Goal: Task Accomplishment & Management: Manage account settings

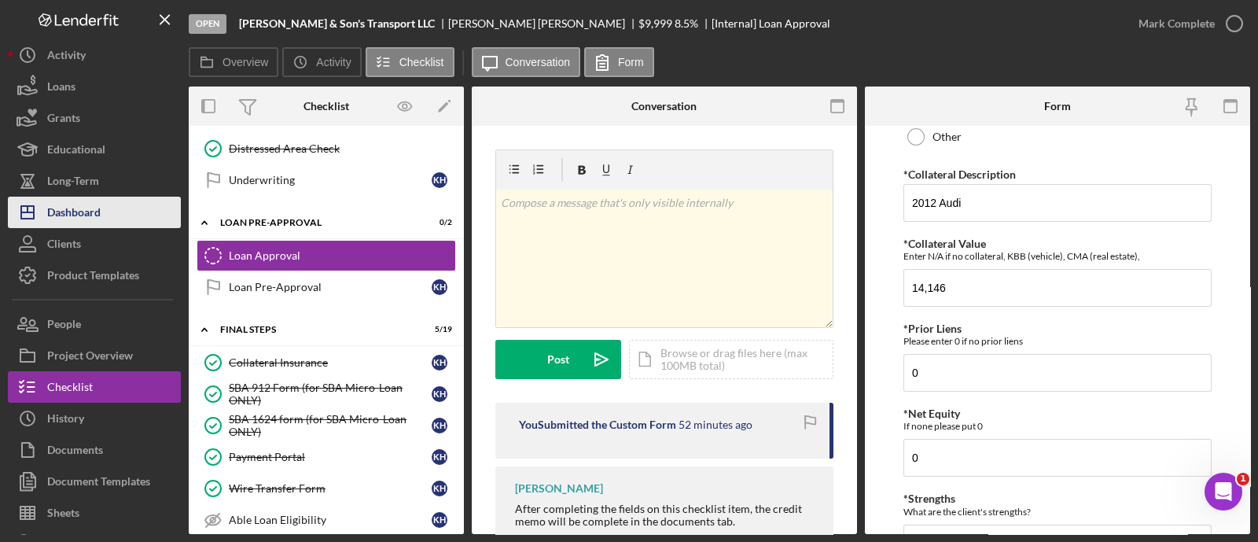
click at [120, 204] on button "Icon/Dashboard Dashboard" at bounding box center [94, 212] width 173 height 31
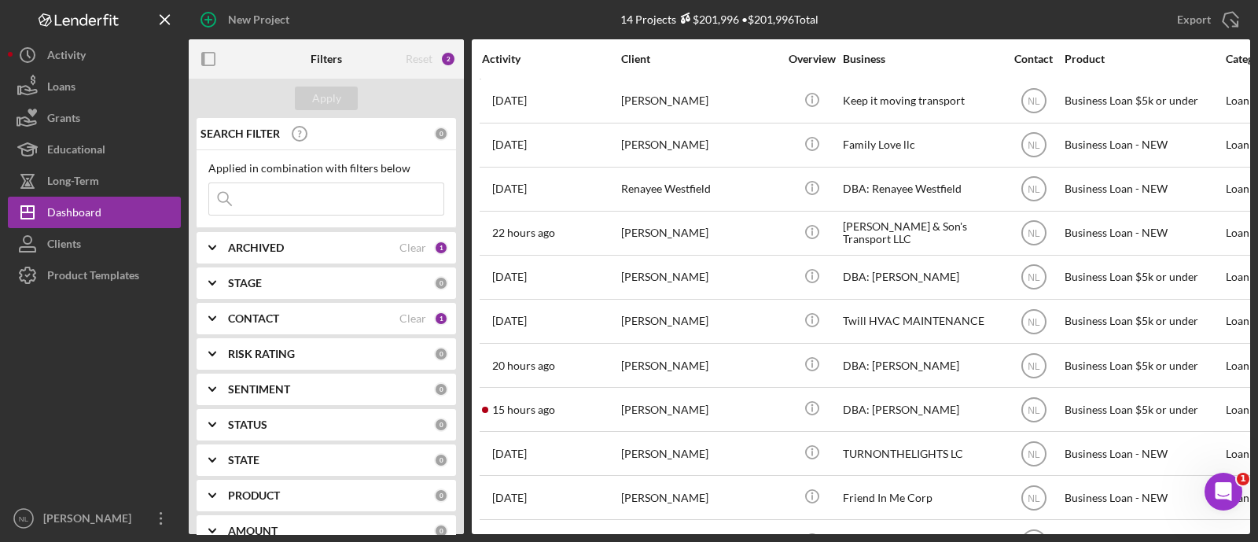
drag, startPoint x: 303, startPoint y: 366, endPoint x: 459, endPoint y: 471, distance: 188.6
click at [303, 366] on div "RISK RATING 0" at bounding box center [338, 353] width 220 height 31
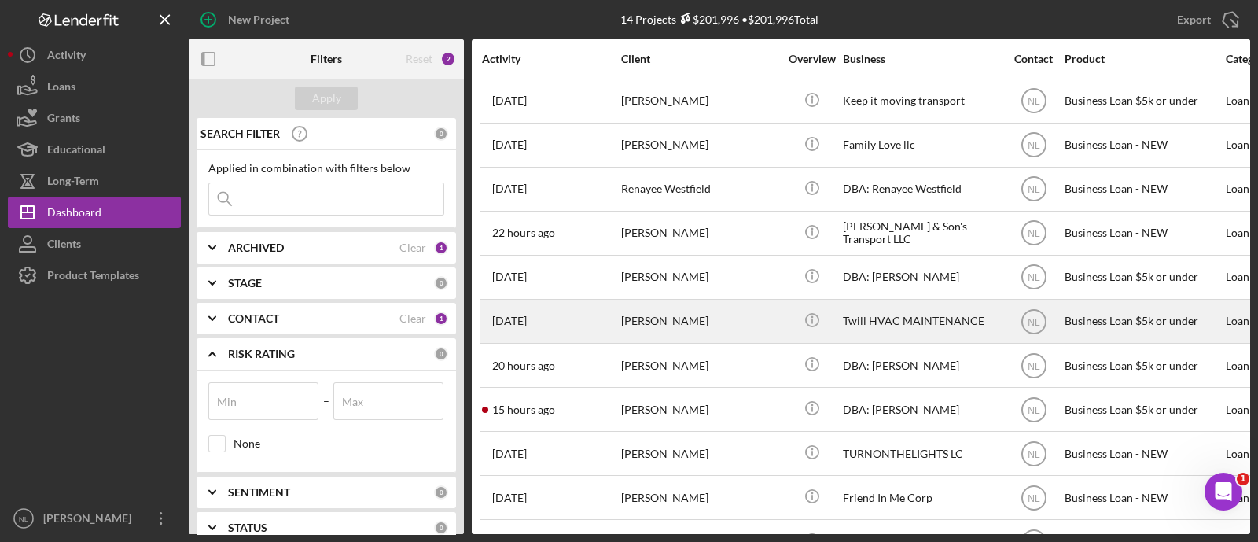
click at [678, 321] on div "[PERSON_NAME]" at bounding box center [699, 321] width 157 height 42
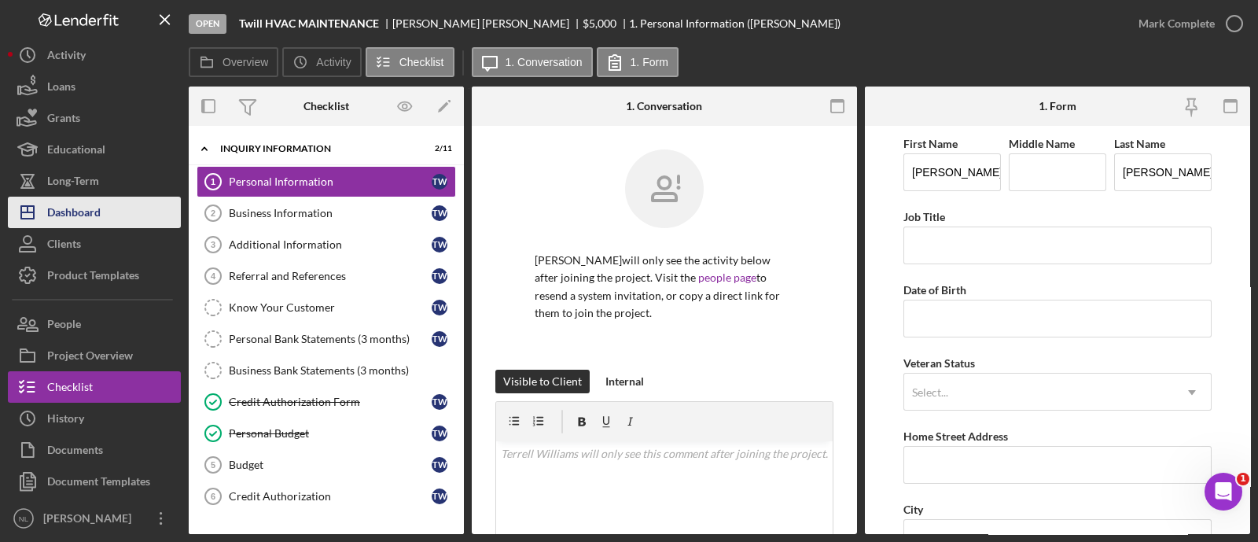
click at [55, 219] on div "Dashboard" at bounding box center [73, 214] width 53 height 35
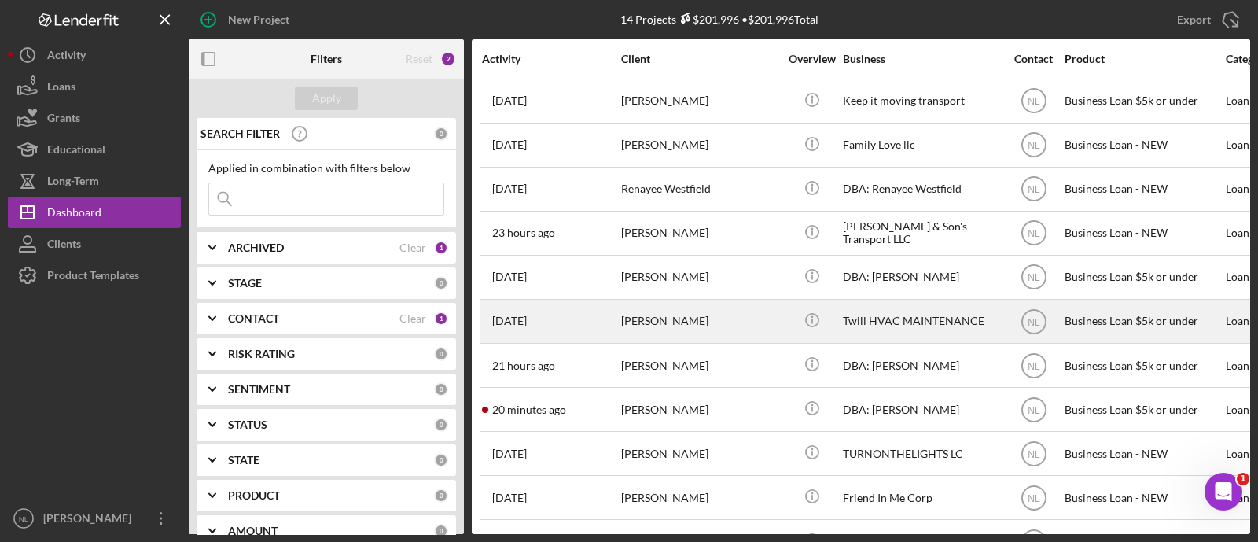
click at [627, 328] on div "[PERSON_NAME]" at bounding box center [699, 321] width 157 height 42
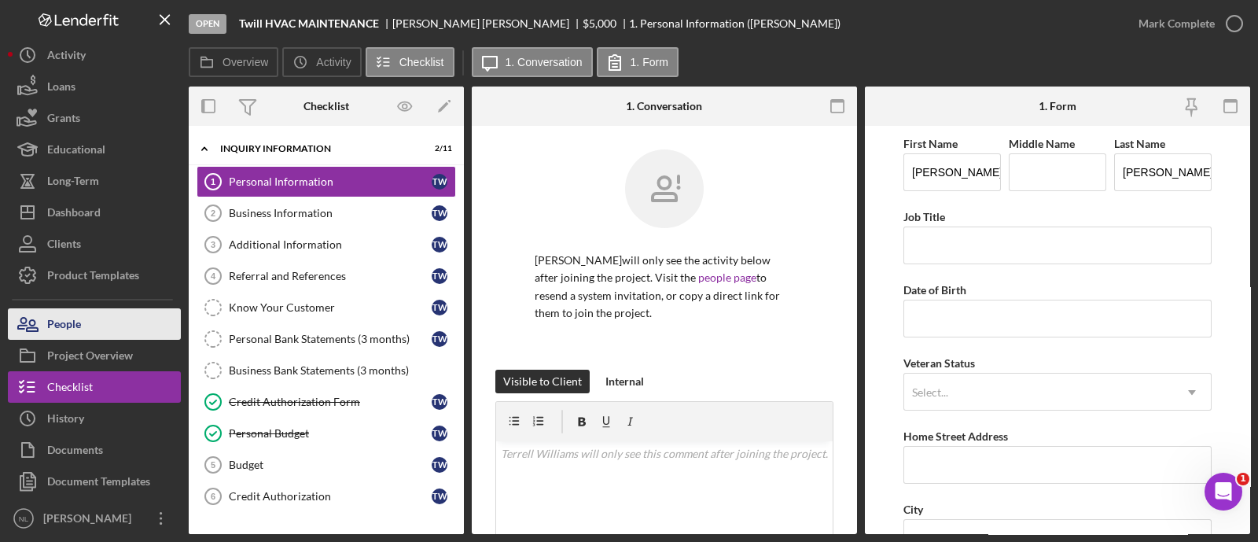
click at [120, 320] on button "People" at bounding box center [94, 323] width 173 height 31
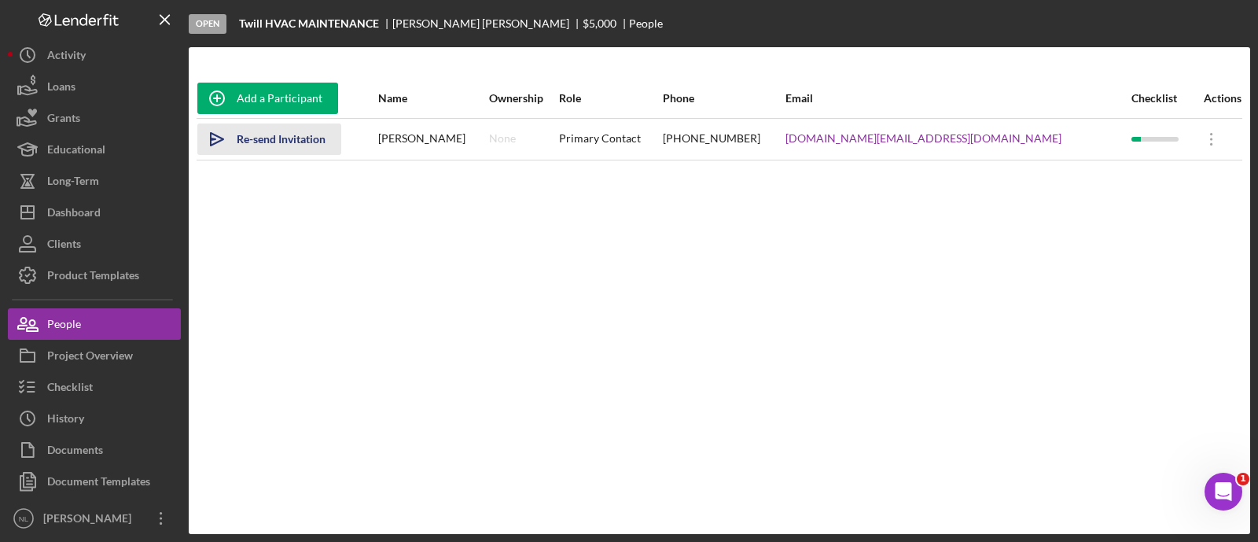
click at [222, 142] on icon "Icon/icon-invite-send" at bounding box center [216, 139] width 39 height 39
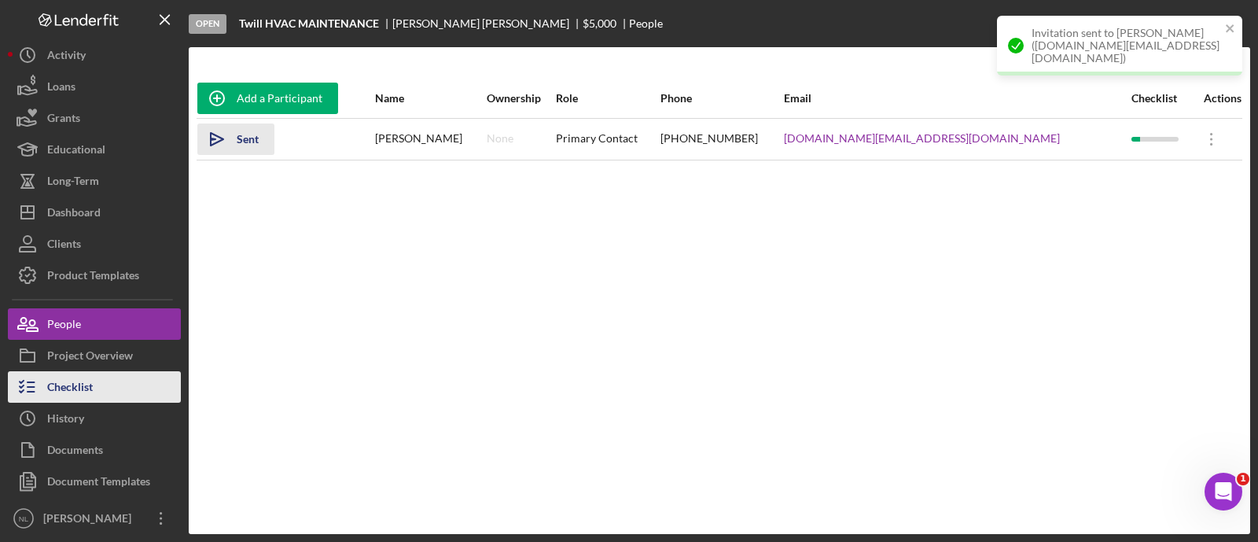
click at [112, 374] on button "Checklist" at bounding box center [94, 386] width 173 height 31
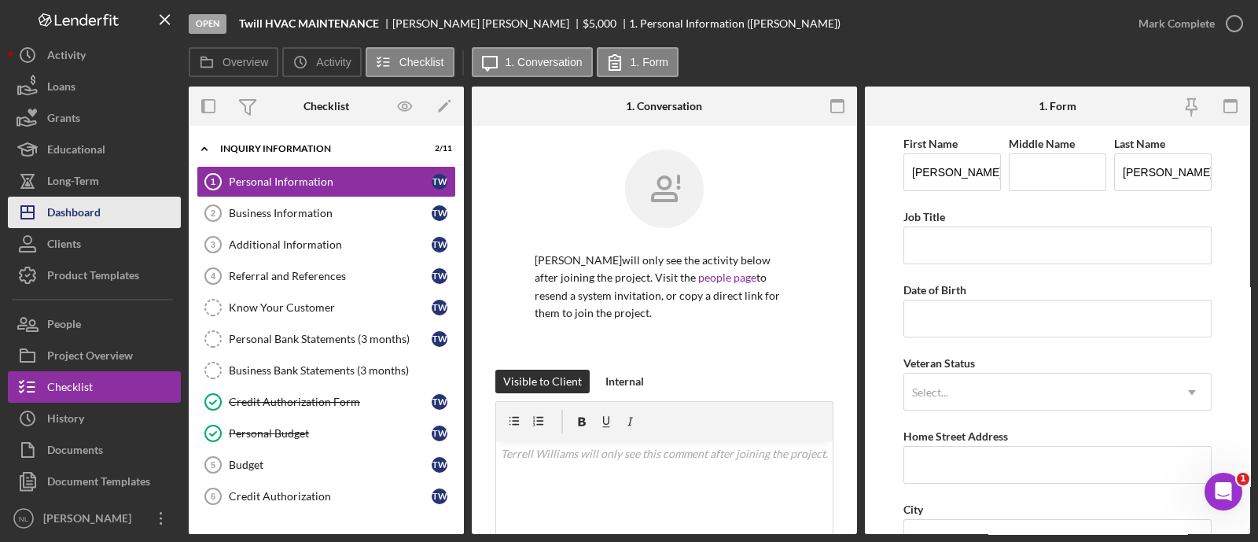
click at [145, 222] on button "Icon/Dashboard Dashboard" at bounding box center [94, 212] width 173 height 31
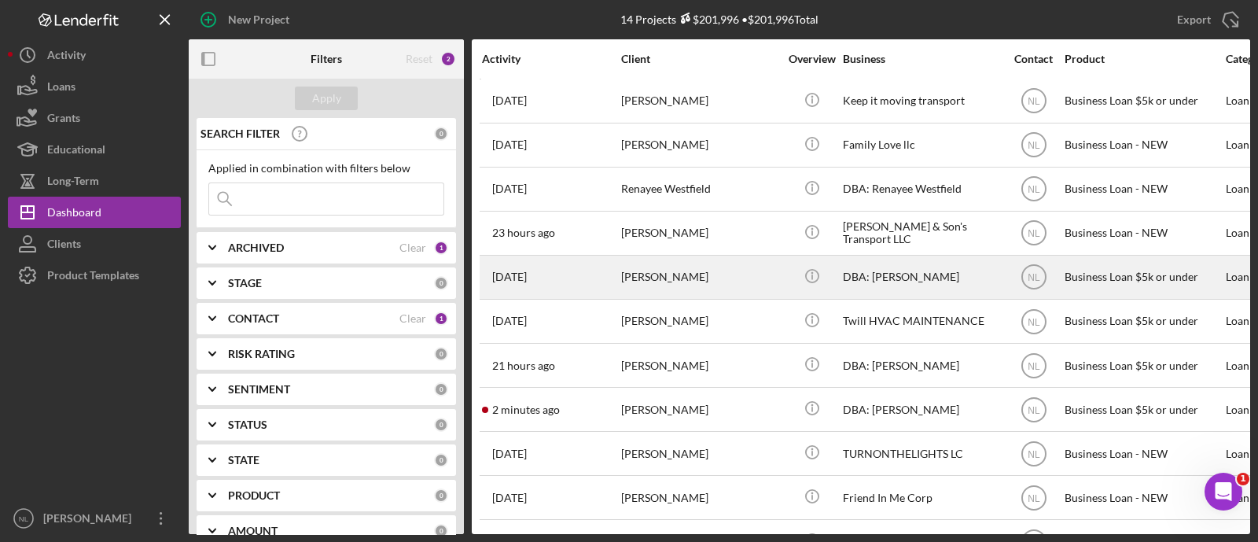
scroll to position [179, 0]
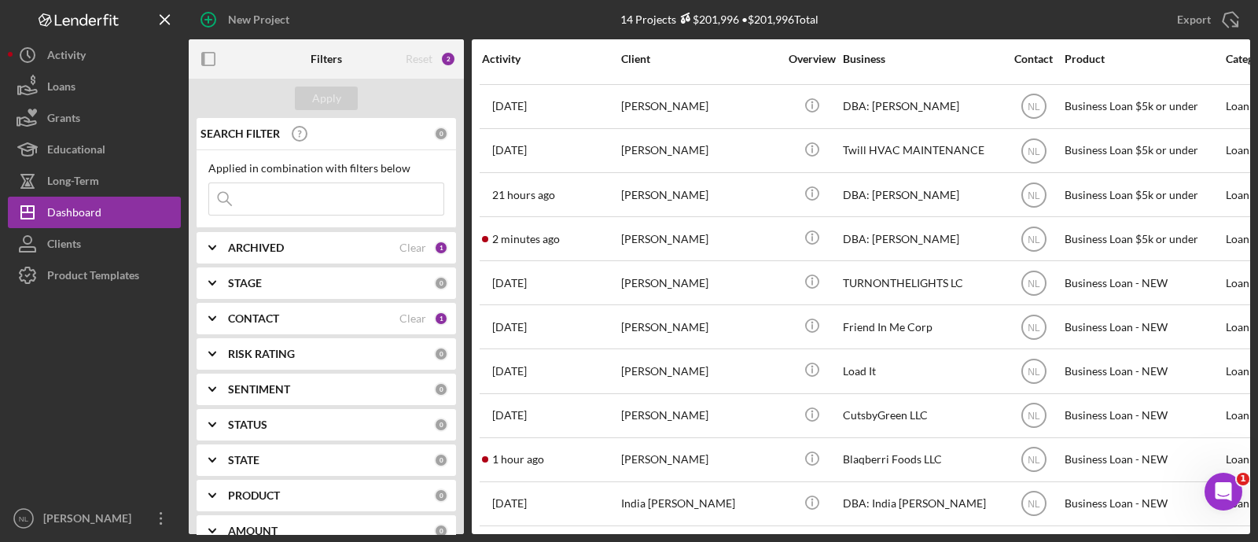
click at [268, 324] on b "CONTACT" at bounding box center [253, 318] width 51 height 13
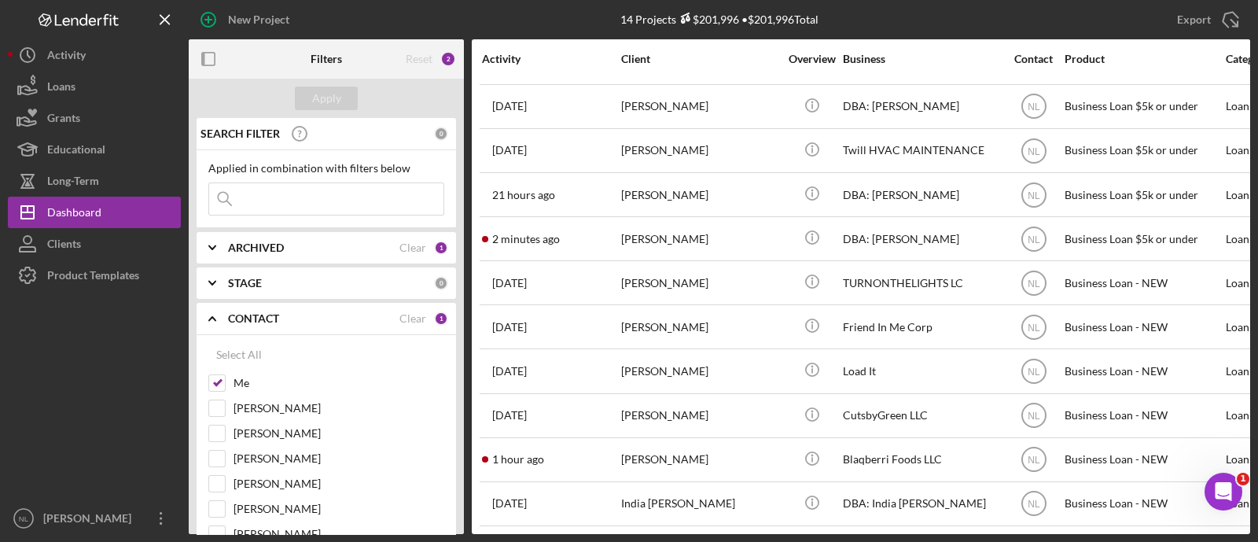
click at [237, 326] on div "CONTACT Clear 1" at bounding box center [338, 318] width 220 height 31
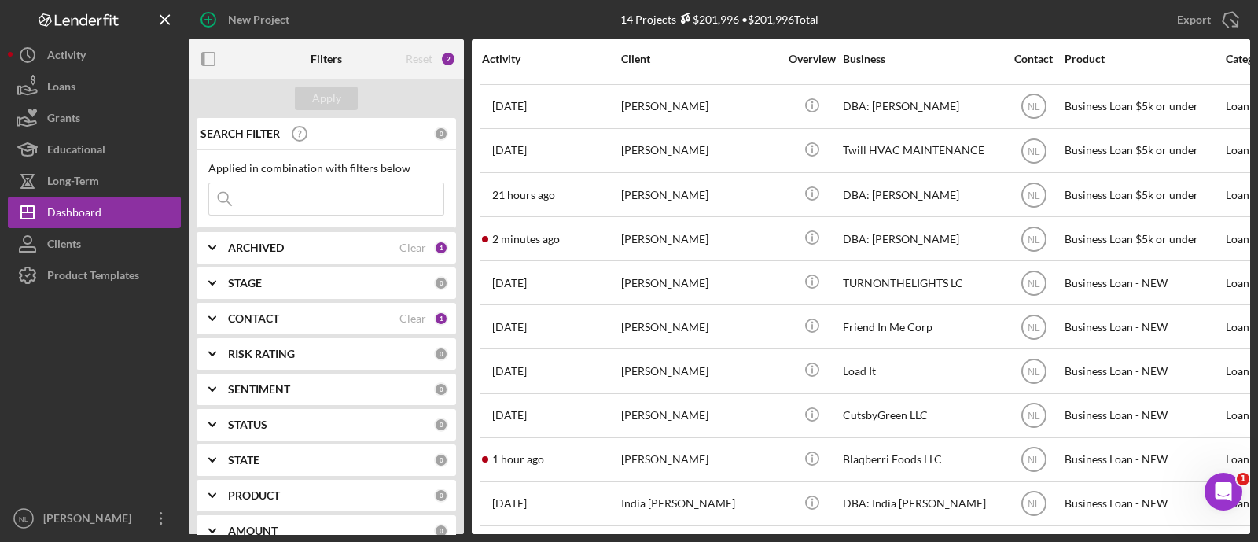
scroll to position [134, 0]
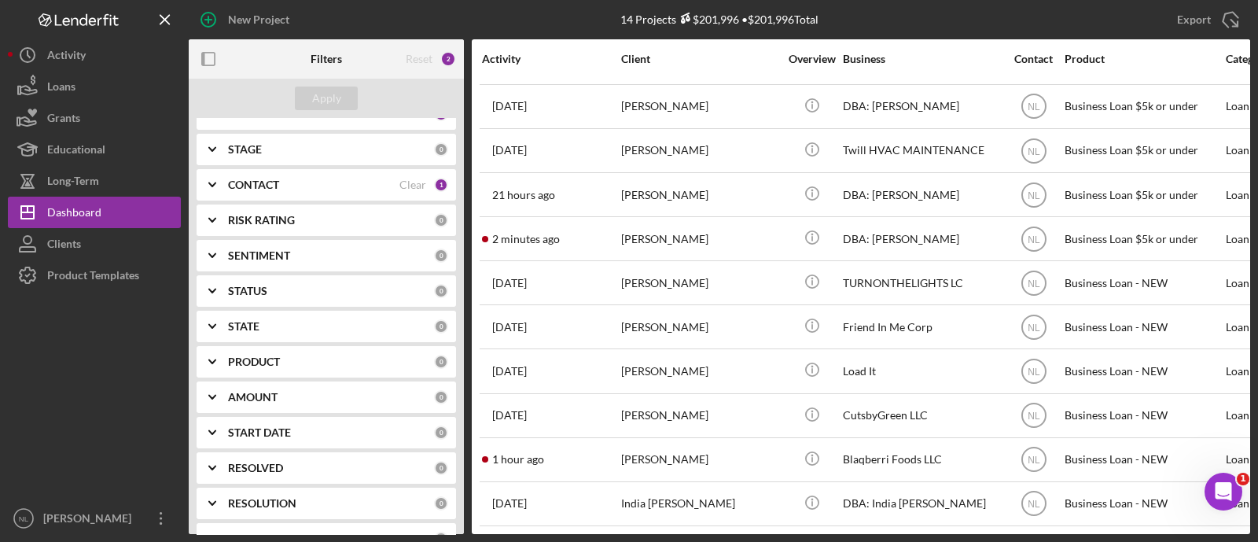
click at [224, 186] on icon "Icon/Expander" at bounding box center [212, 184] width 39 height 39
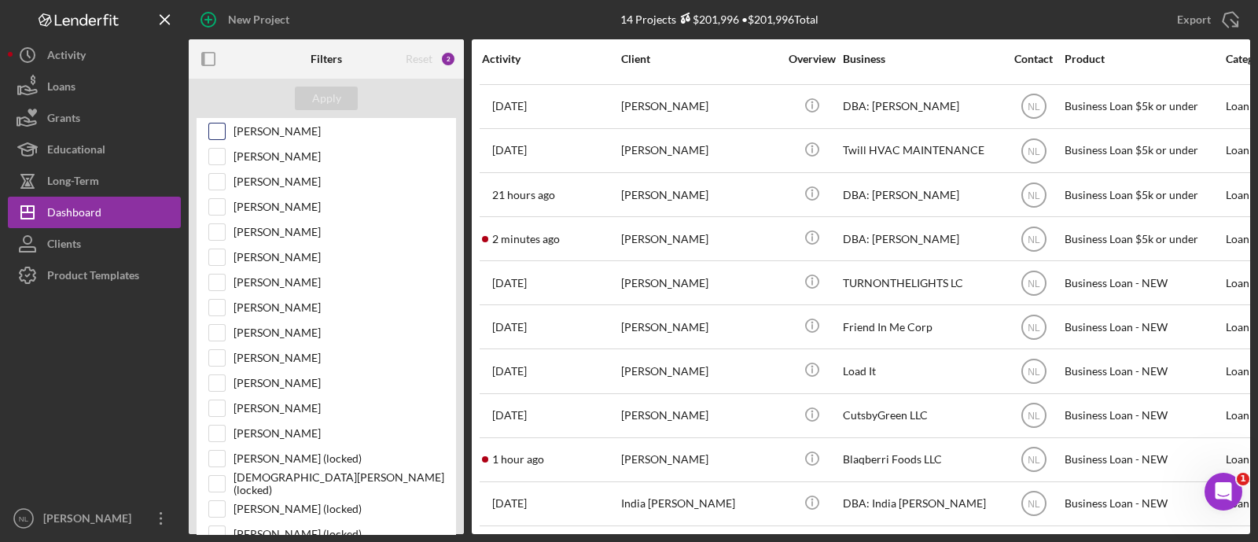
scroll to position [0, 0]
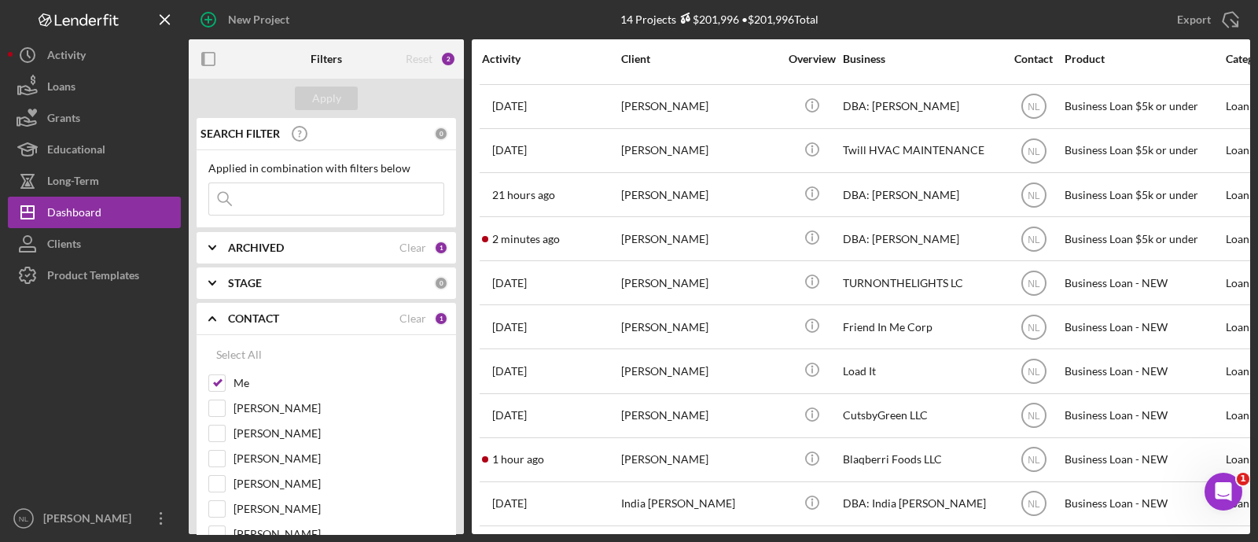
click at [210, 316] on icon "Icon/Expander" at bounding box center [212, 318] width 39 height 39
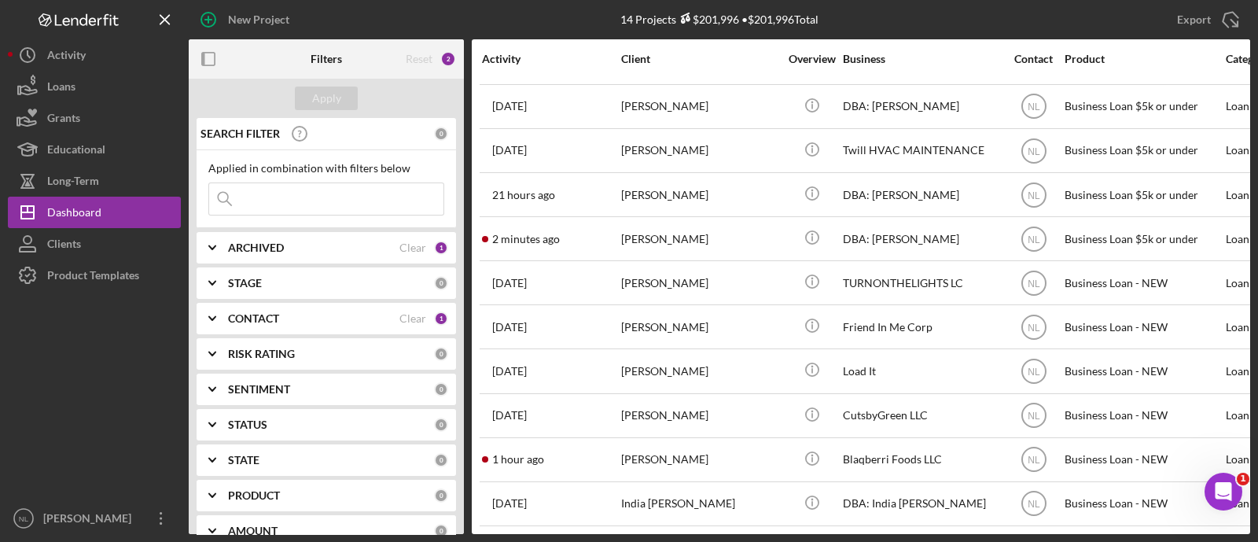
click at [224, 256] on icon "Icon/Expander" at bounding box center [212, 247] width 39 height 39
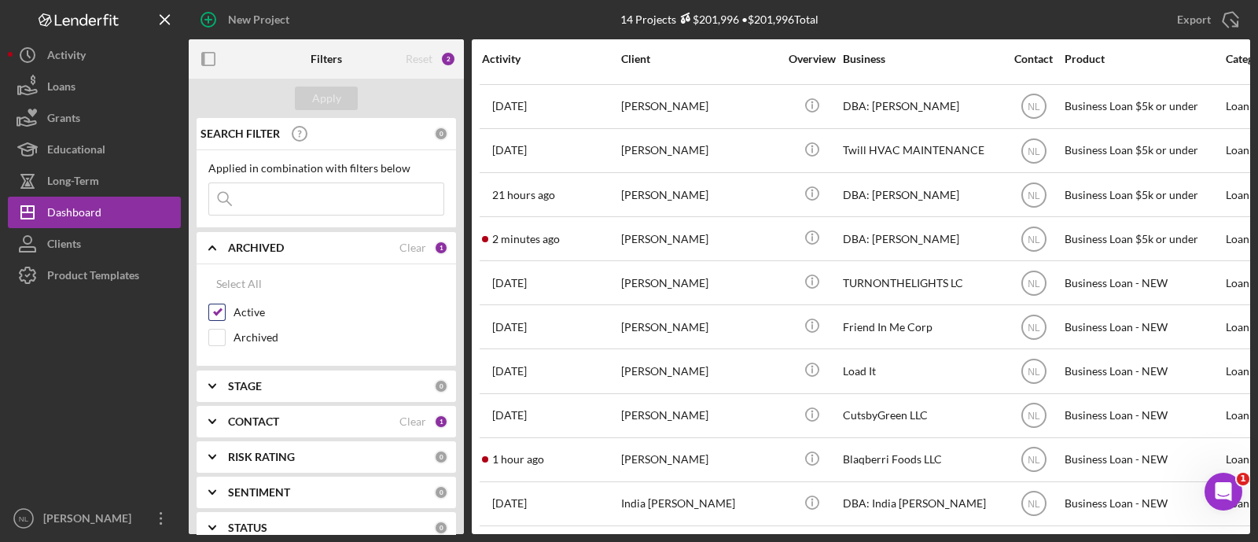
click at [219, 308] on input "Active" at bounding box center [217, 312] width 16 height 16
checkbox input "false"
click at [212, 343] on input "Archived" at bounding box center [217, 337] width 16 height 16
checkbox input "true"
click at [242, 198] on input at bounding box center [326, 198] width 234 height 31
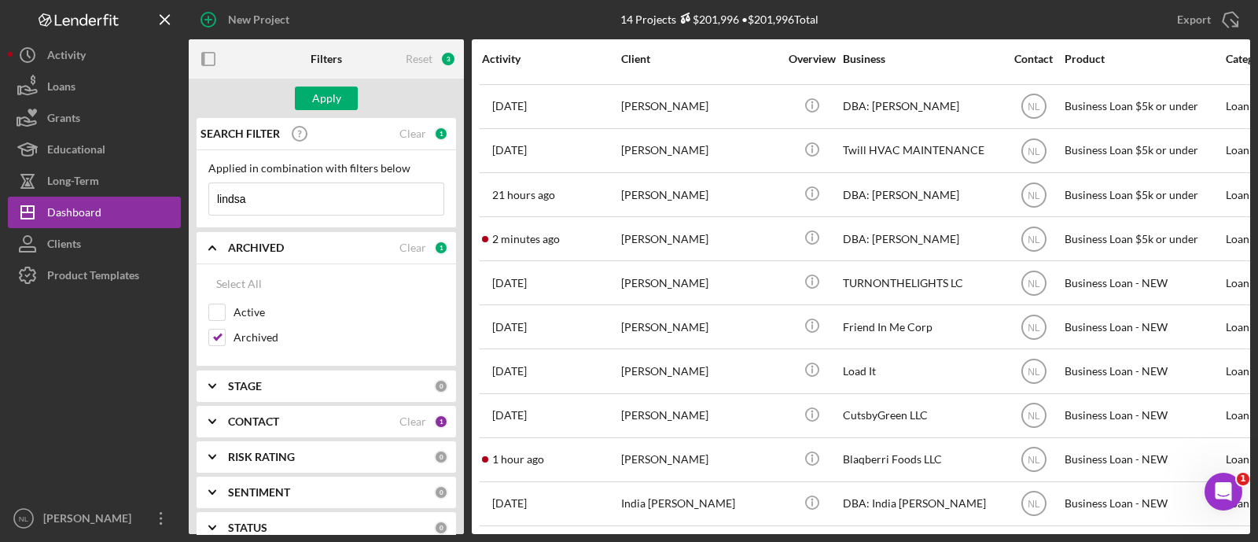
type input "[PERSON_NAME]"
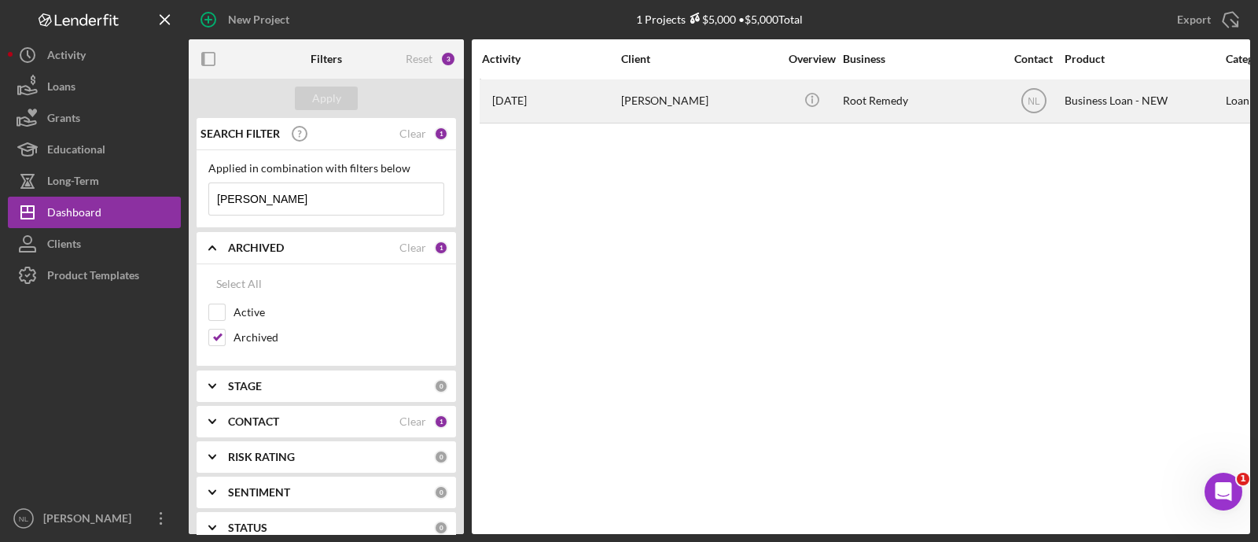
click at [711, 109] on div "[PERSON_NAME]" at bounding box center [699, 101] width 157 height 42
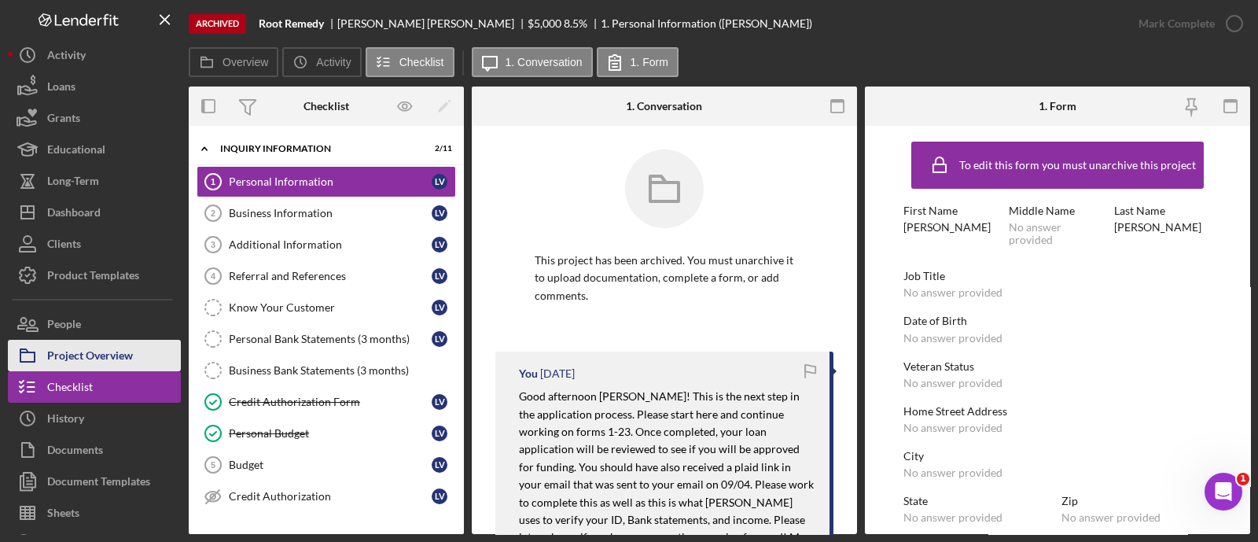
click at [116, 363] on div "Project Overview" at bounding box center [90, 357] width 86 height 35
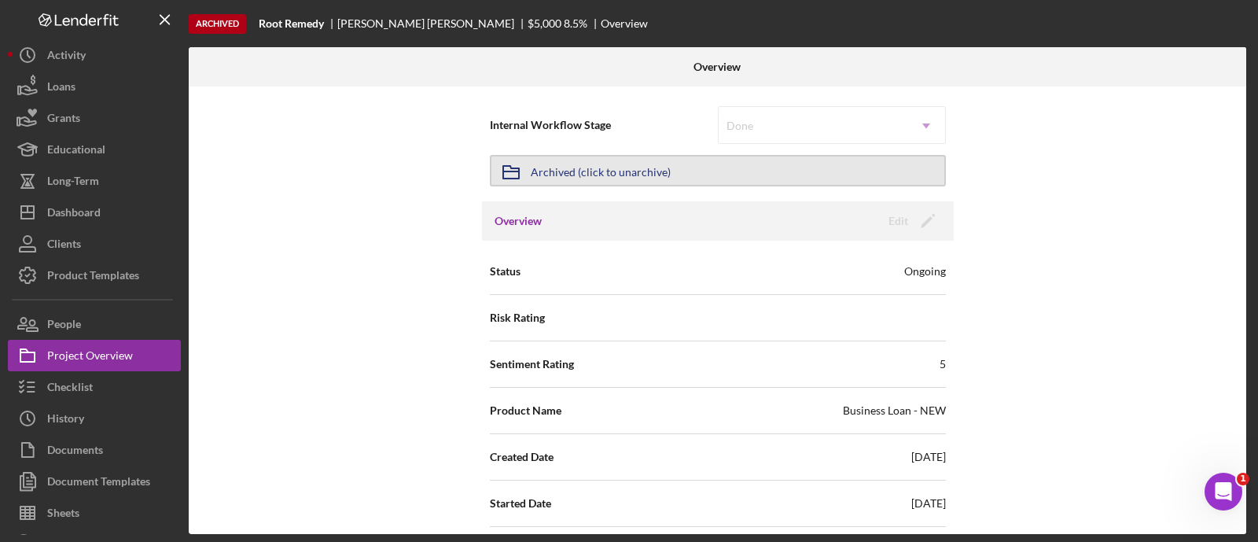
click at [755, 176] on button "Icon/Archived Archived (click to unarchive)" at bounding box center [718, 170] width 456 height 31
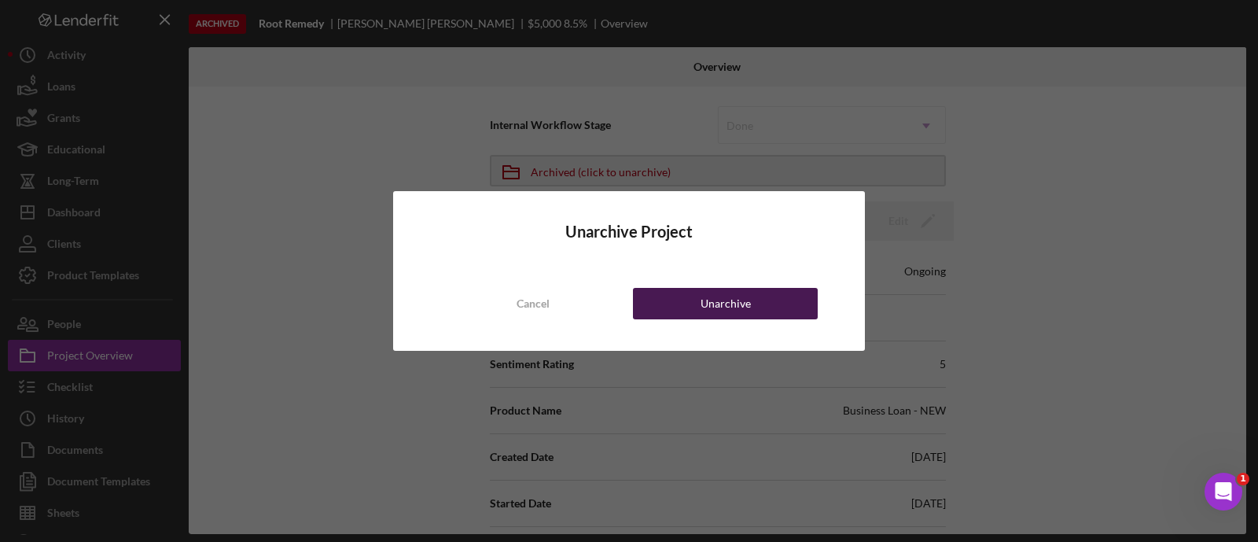
click at [697, 311] on button "Unarchive" at bounding box center [725, 303] width 185 height 31
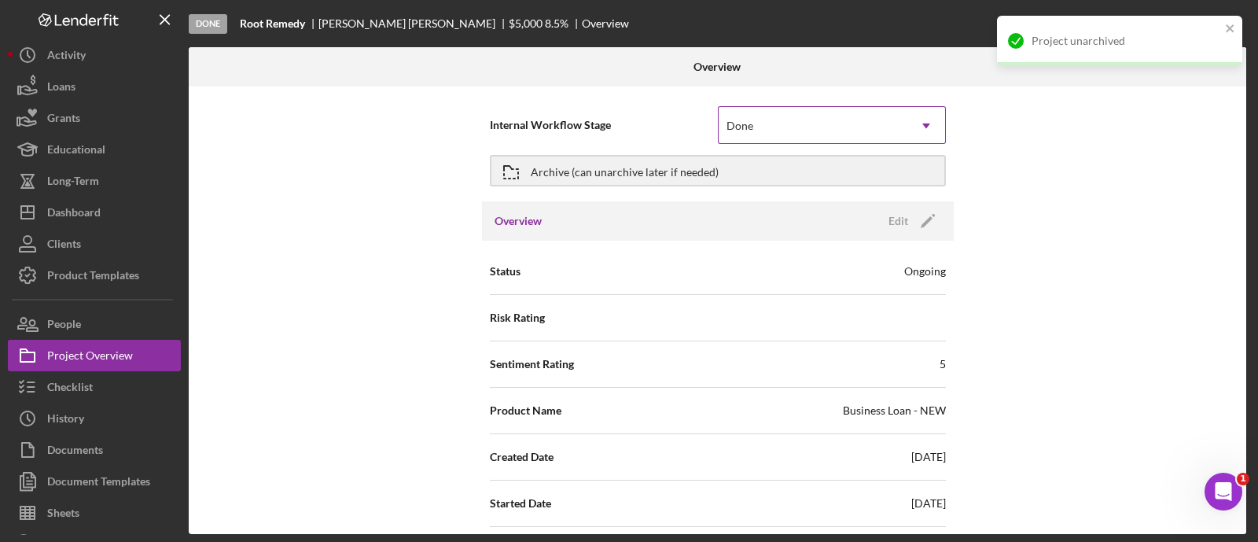
click at [745, 120] on div "Done" at bounding box center [740, 126] width 27 height 13
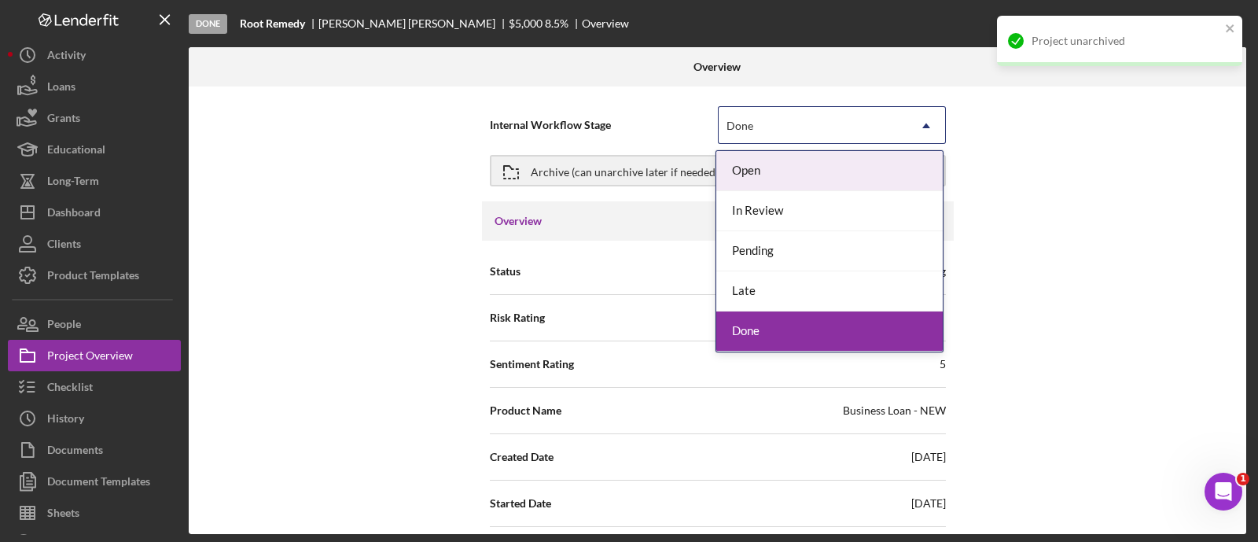
click at [749, 178] on div "Open" at bounding box center [829, 171] width 226 height 40
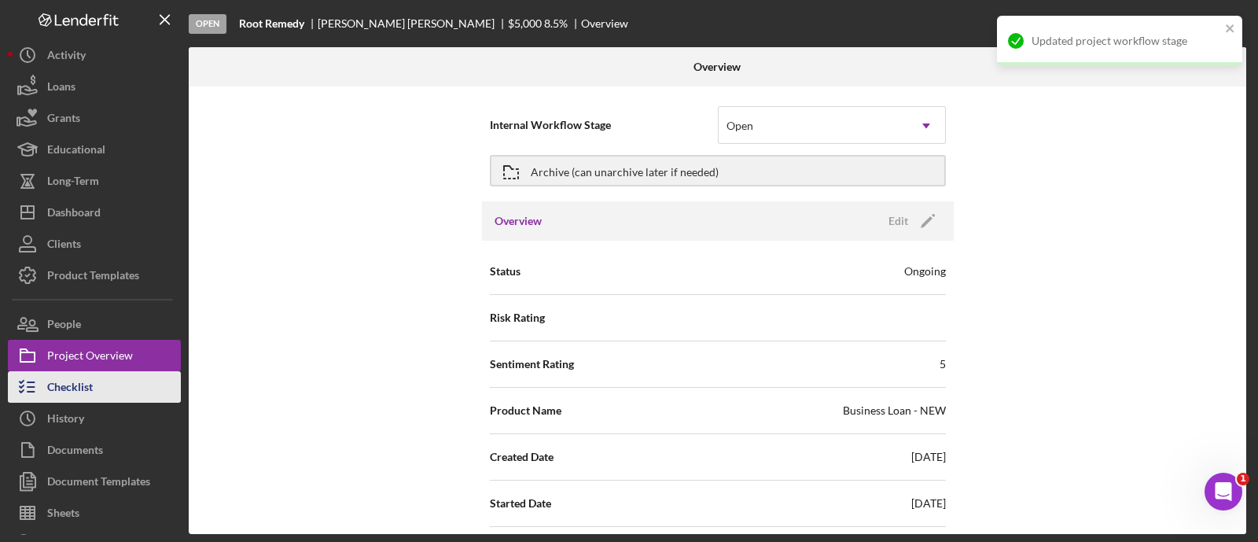
click at [83, 393] on div "Checklist" at bounding box center [70, 388] width 46 height 35
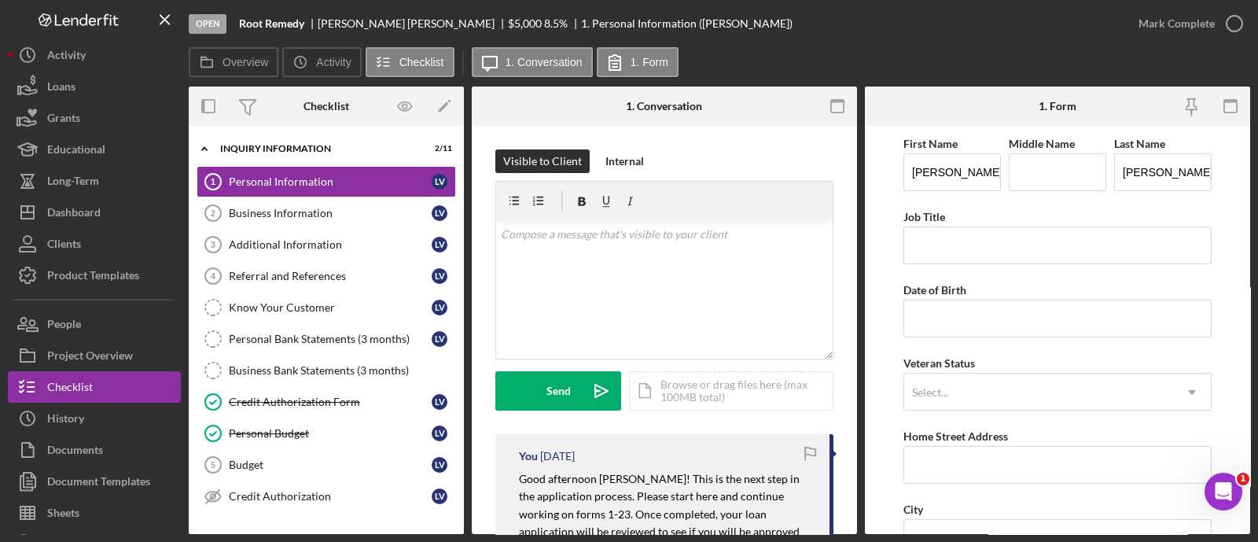
scroll to position [197, 0]
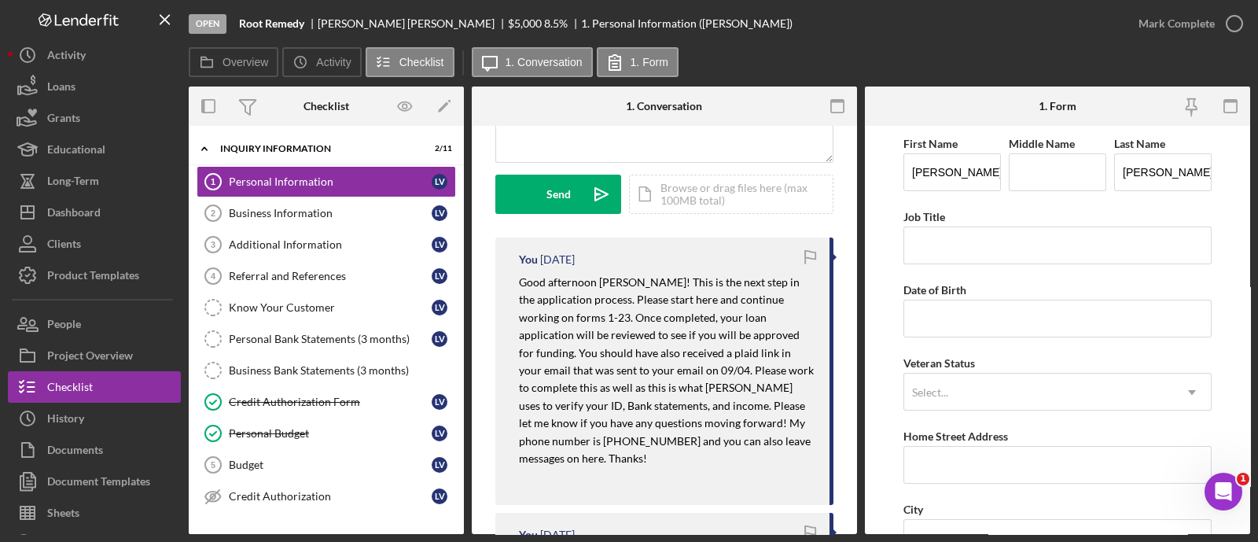
click at [586, 341] on p "Good afternoon [PERSON_NAME]! This is the next step in the application process.…" at bounding box center [666, 370] width 295 height 193
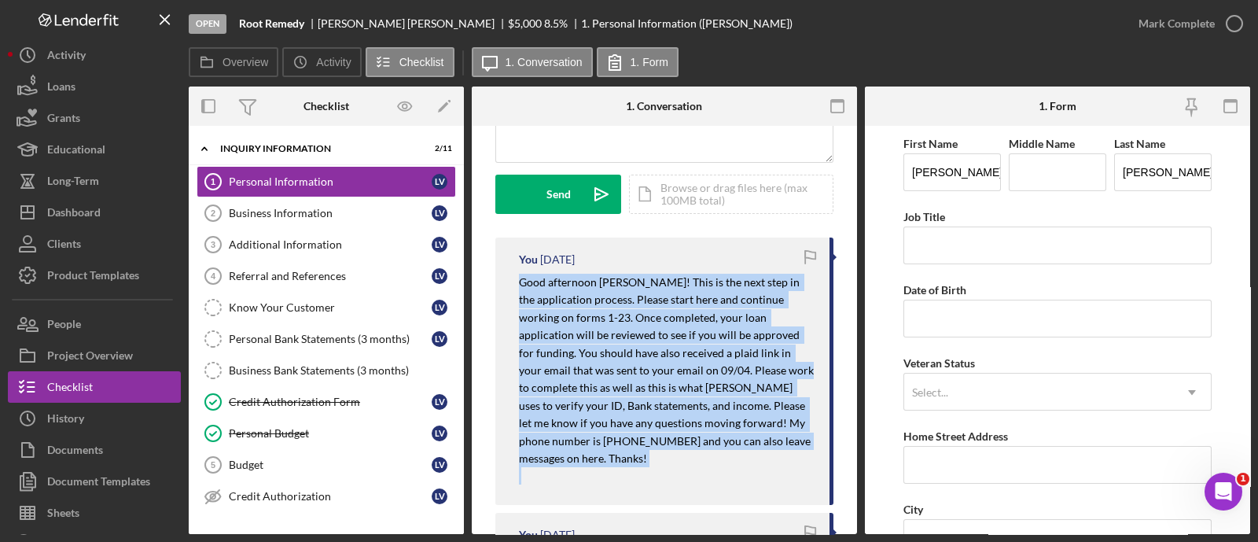
click at [586, 341] on p "Good afternoon [PERSON_NAME]! This is the next step in the application process.…" at bounding box center [666, 370] width 295 height 193
copy mark "Good afternoon [PERSON_NAME]! This is the next step in the application process.…"
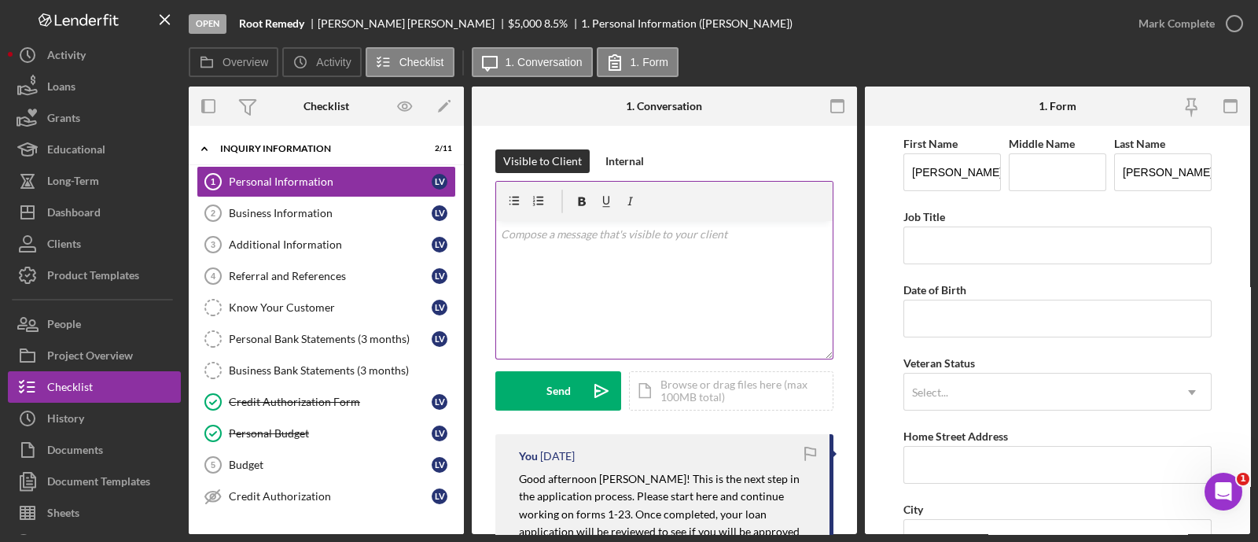
click at [581, 244] on div "v Color teal Color pink Remove color Add row above Add row below Add column bef…" at bounding box center [664, 290] width 337 height 138
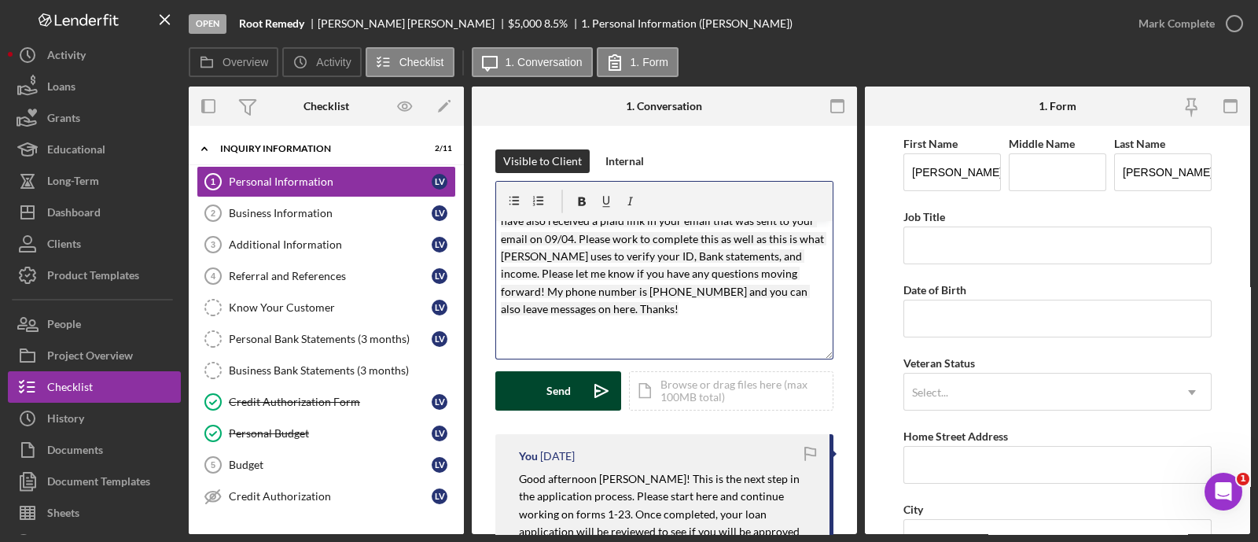
click at [563, 403] on div "Send" at bounding box center [559, 390] width 24 height 39
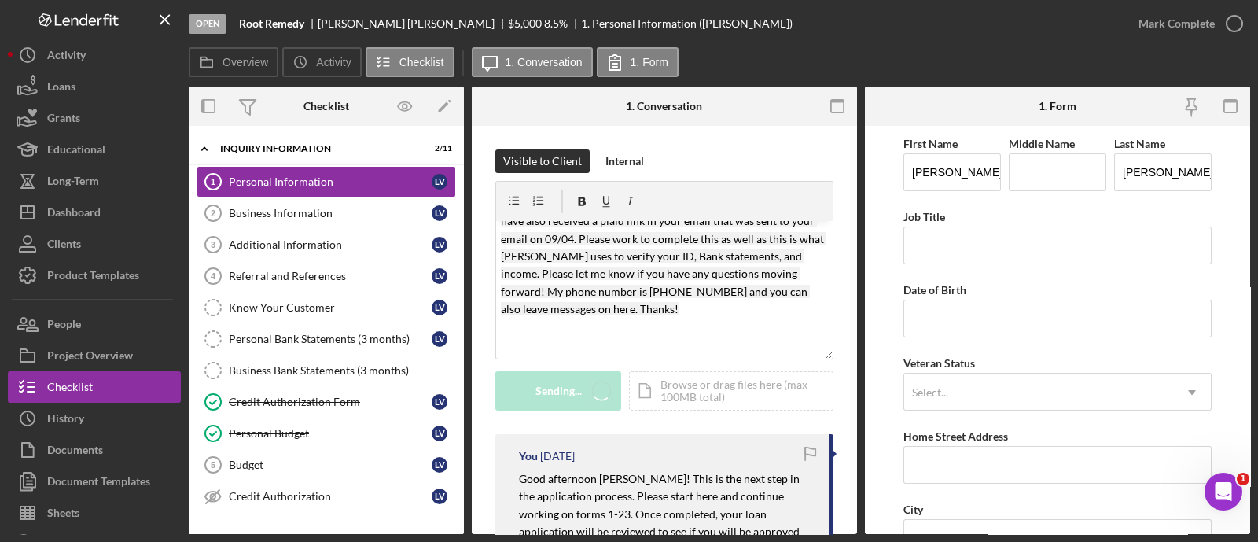
scroll to position [0, 0]
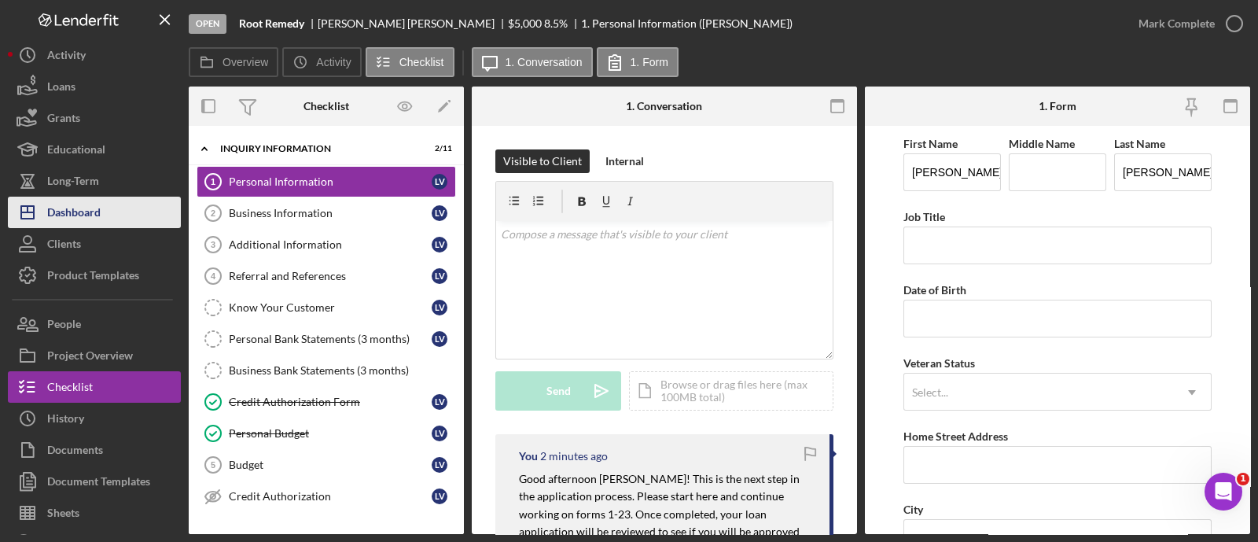
click at [75, 205] on div "Dashboard" at bounding box center [73, 214] width 53 height 35
